Goal: Transaction & Acquisition: Book appointment/travel/reservation

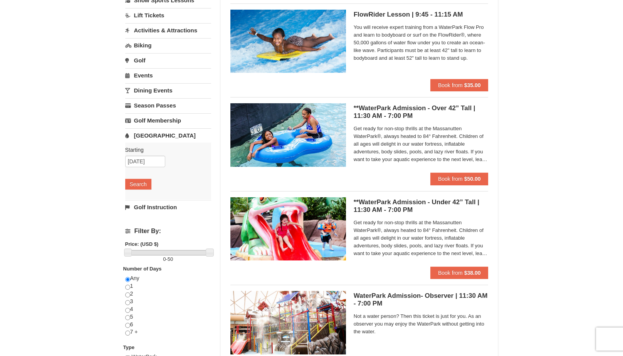
scroll to position [77, 0]
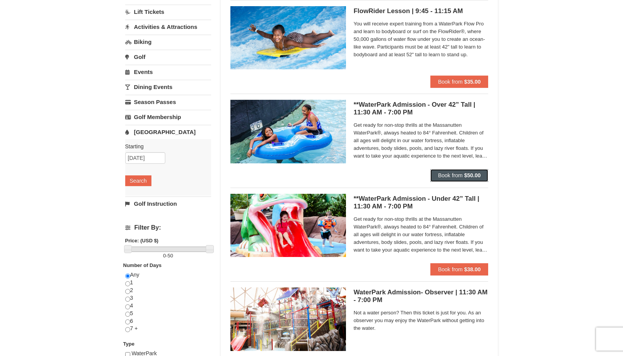
click at [445, 177] on span "Book from" at bounding box center [450, 175] width 25 height 6
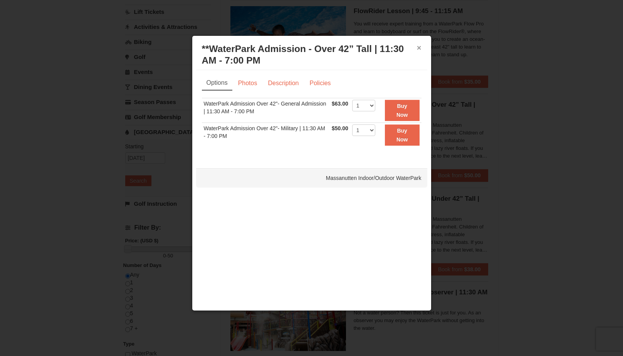
click at [418, 48] on button "×" at bounding box center [419, 48] width 5 height 8
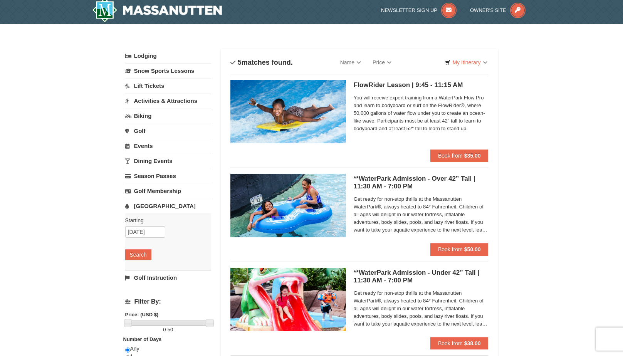
scroll to position [0, 0]
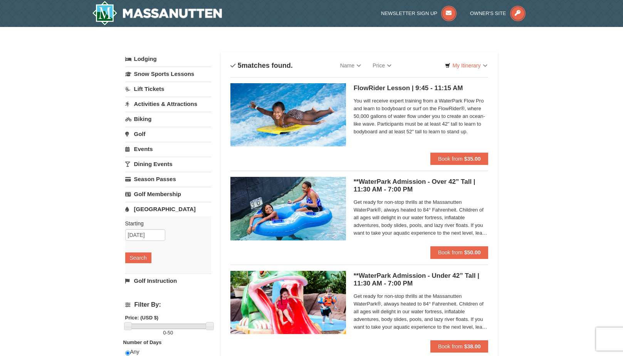
click at [373, 242] on div "**WaterPark Admission - Over 42” Tall | 11:30 AM - 7:00 PM Massanutten Indoor/O…" at bounding box center [420, 211] width 135 height 69
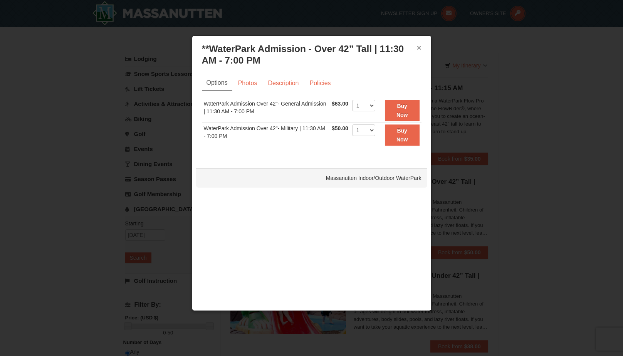
click at [419, 48] on button "×" at bounding box center [419, 48] width 5 height 8
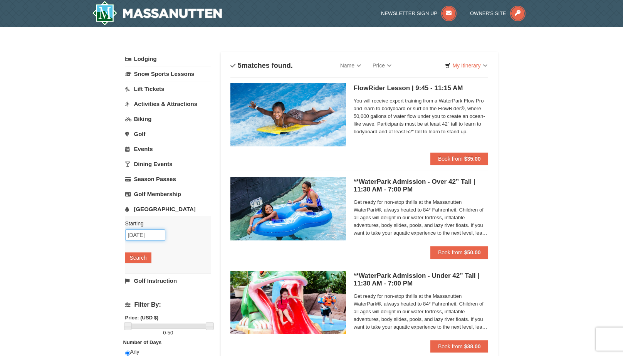
click at [153, 235] on input "[DATE]" at bounding box center [145, 235] width 40 height 12
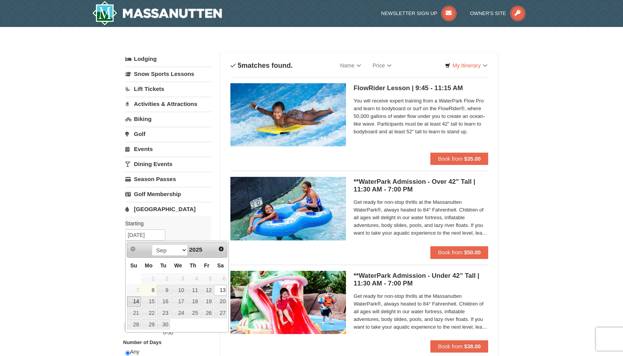
click at [136, 298] on link "14" at bounding box center [133, 301] width 13 height 11
type input "09/14/2025"
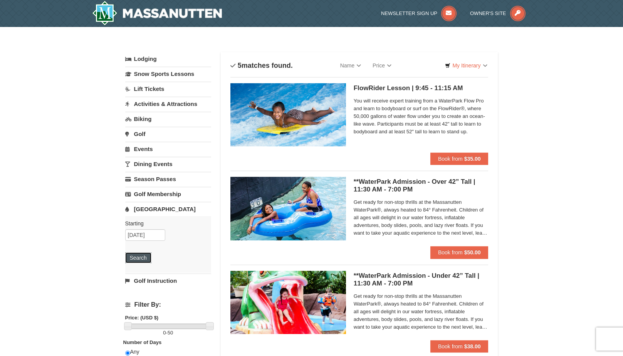
click at [148, 259] on button "Search" at bounding box center [138, 257] width 26 height 11
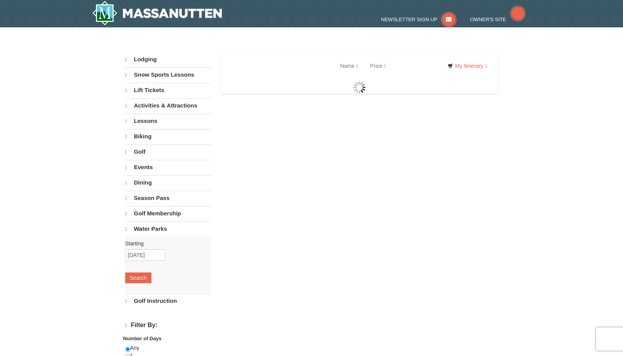
select select "9"
